Goal: Information Seeking & Learning: Learn about a topic

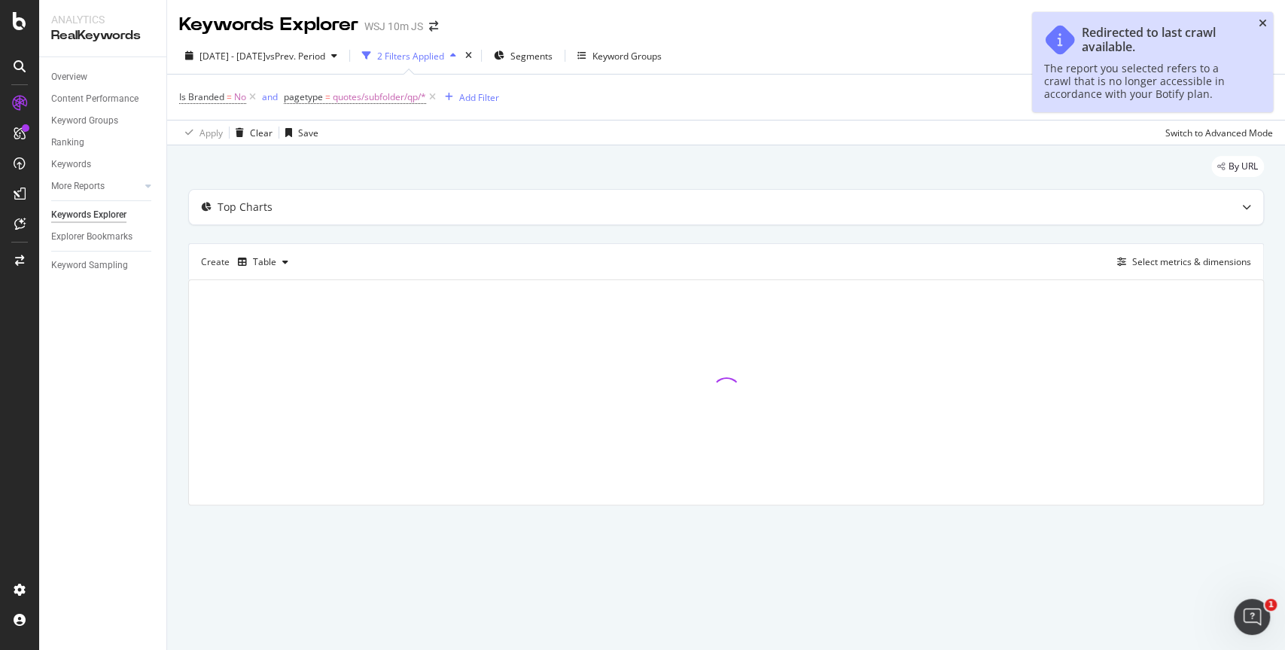
click at [1264, 18] on icon "close toast" at bounding box center [1263, 23] width 8 height 11
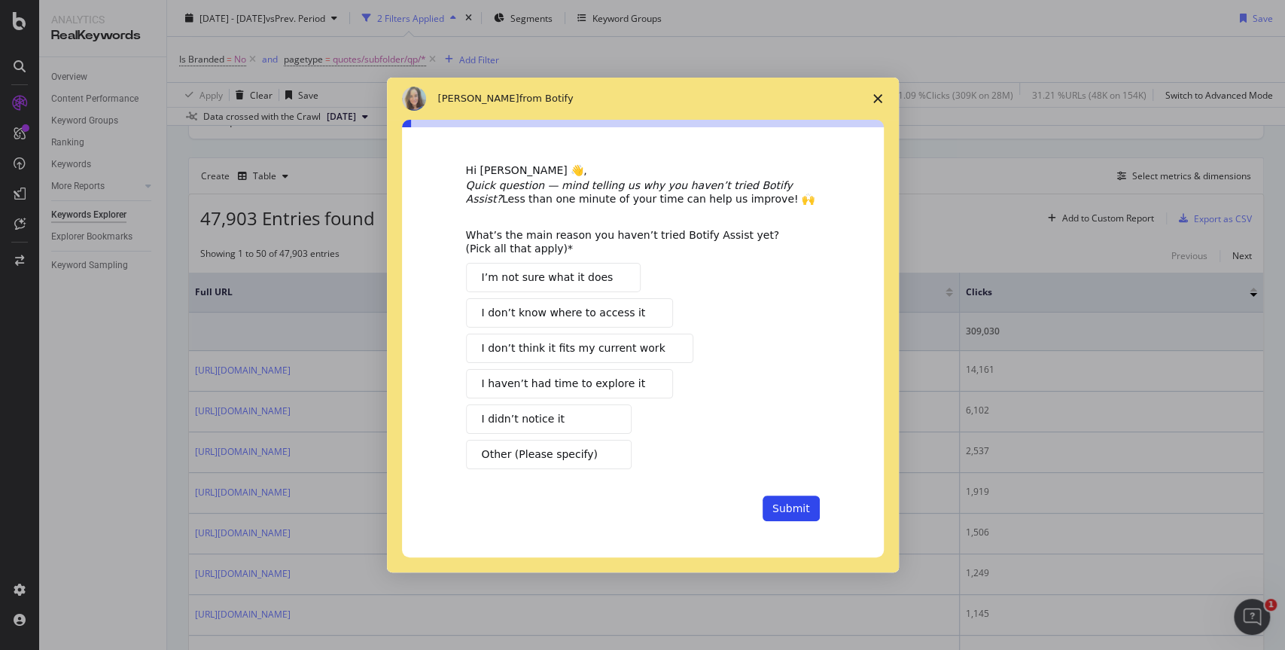
scroll to position [103, 0]
click at [875, 101] on polygon "Close survey" at bounding box center [878, 98] width 9 height 9
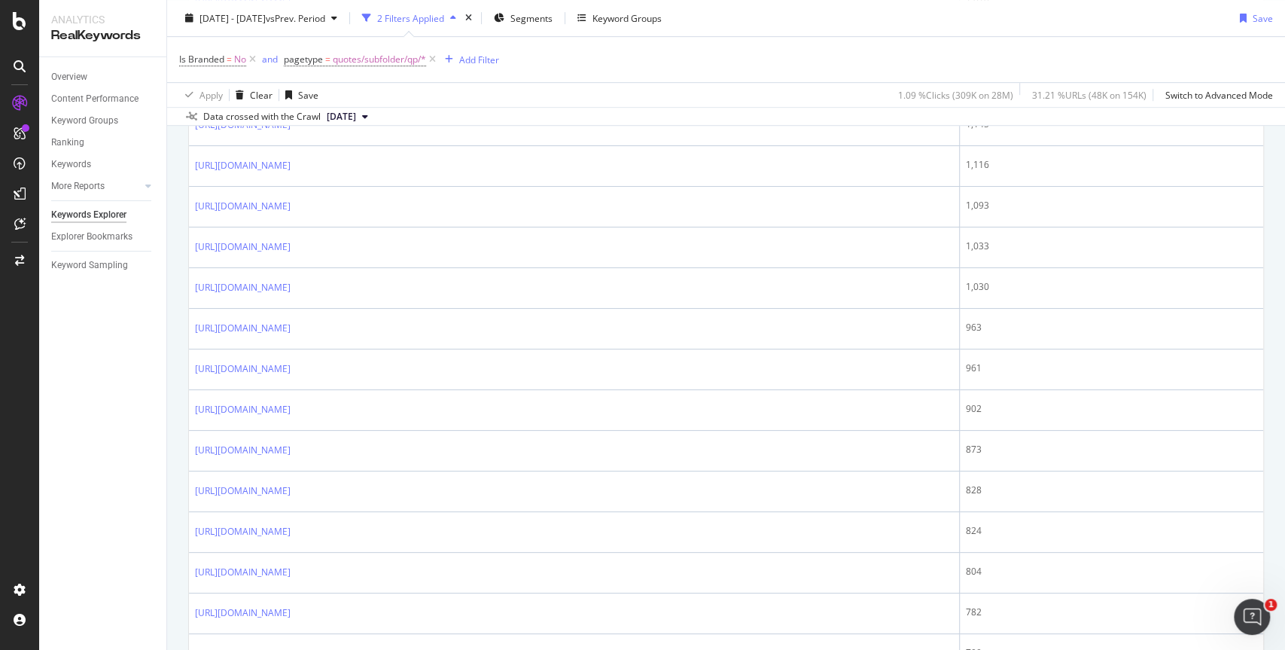
scroll to position [605, 0]
